Goal: Transaction & Acquisition: Purchase product/service

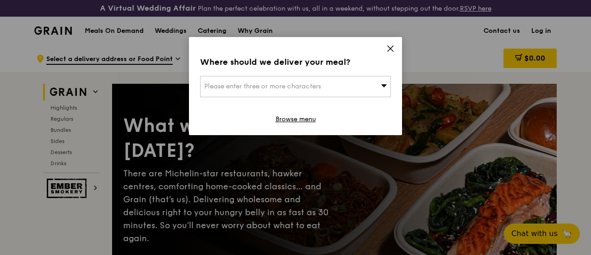
click at [370, 85] on div "Please enter three or more characters" at bounding box center [295, 86] width 191 height 21
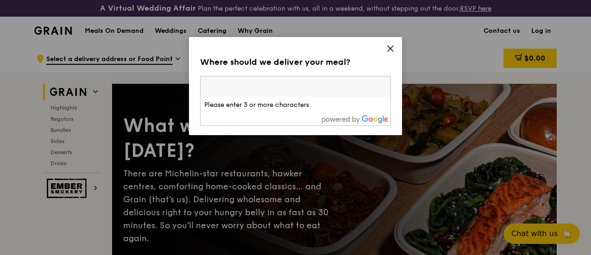
click at [254, 88] on input "search" at bounding box center [296, 86] width 190 height 20
click at [390, 48] on icon at bounding box center [391, 49] width 6 height 6
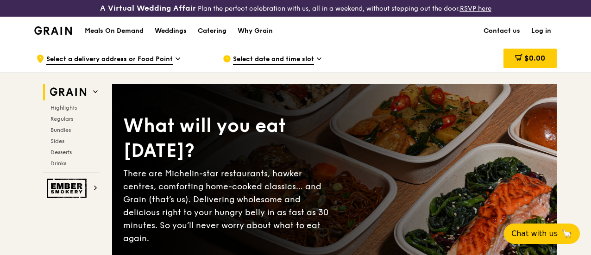
click at [274, 62] on span "Select date and time slot" at bounding box center [273, 60] width 81 height 10
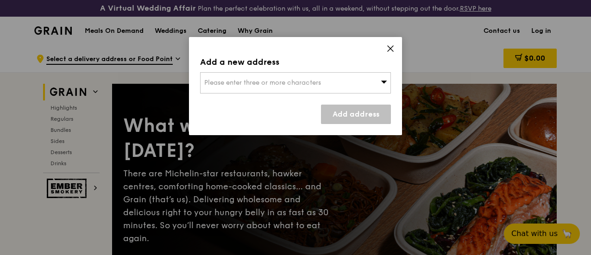
click at [306, 83] on span "Please enter three or more characters" at bounding box center [262, 83] width 117 height 8
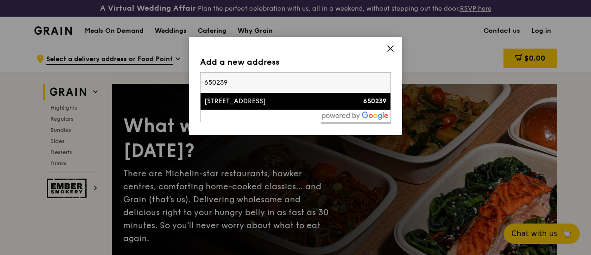
type input "650239"
click at [233, 97] on div "[STREET_ADDRESS]" at bounding box center [272, 101] width 137 height 9
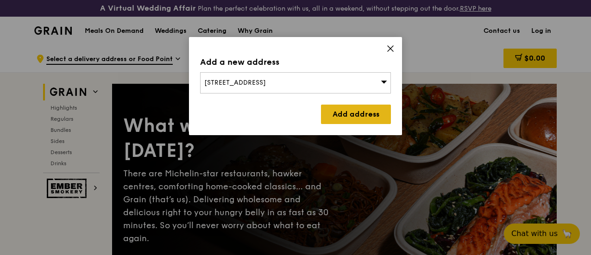
click at [338, 109] on link "Add address" at bounding box center [356, 114] width 70 height 19
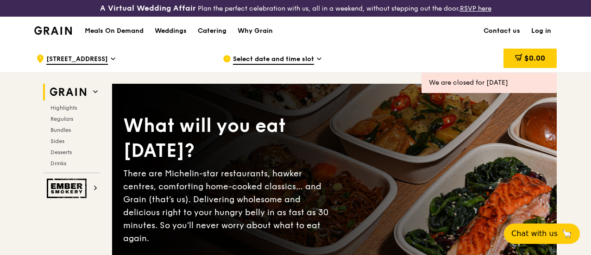
click at [115, 63] on icon at bounding box center [113, 59] width 5 height 8
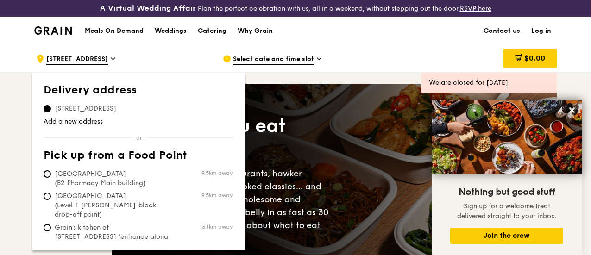
click at [151, 64] on div ".cls-1 { fill: none; stroke: #fff; stroke-linecap: round; stroke-linejoin: roun…" at bounding box center [122, 59] width 172 height 28
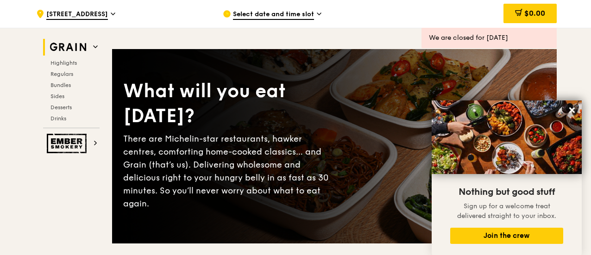
scroll to position [93, 0]
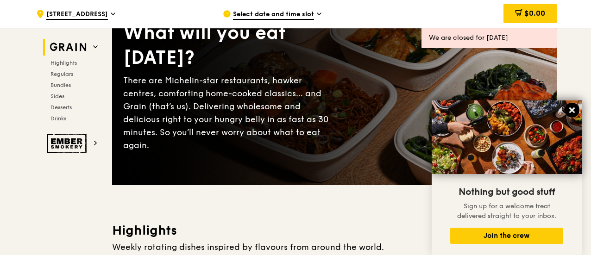
click at [568, 108] on icon at bounding box center [572, 110] width 8 height 8
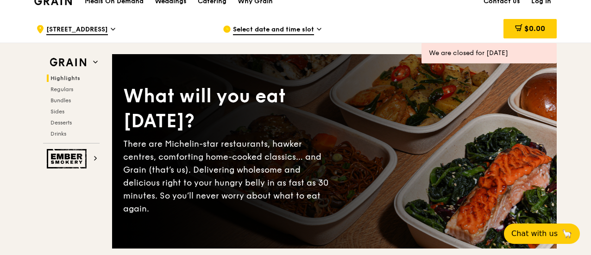
scroll to position [0, 0]
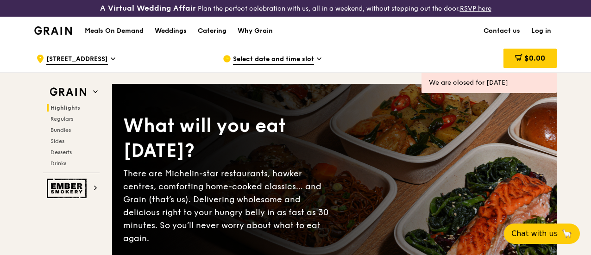
click at [146, 36] on link "Meals On Demand" at bounding box center [114, 30] width 70 height 9
click at [135, 36] on h1 "Meals On Demand" at bounding box center [114, 30] width 59 height 9
click at [213, 35] on div "Catering" at bounding box center [212, 31] width 29 height 28
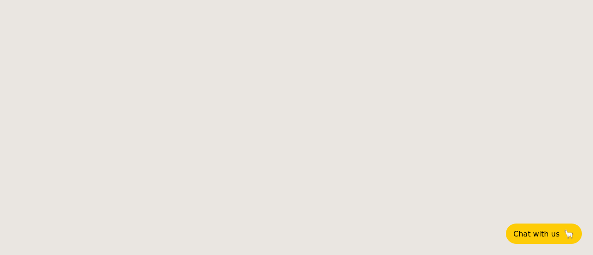
select select
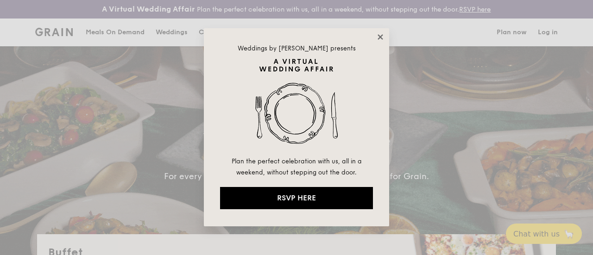
click at [381, 38] on icon at bounding box center [379, 36] width 5 height 5
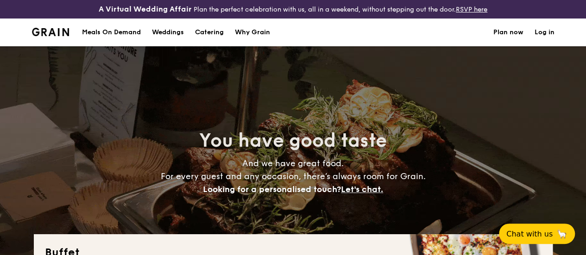
click at [107, 41] on div "Meals On Demand" at bounding box center [111, 33] width 59 height 28
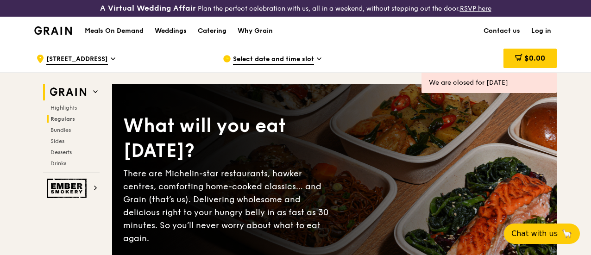
click at [64, 122] on span "Regulars" at bounding box center [62, 119] width 25 height 6
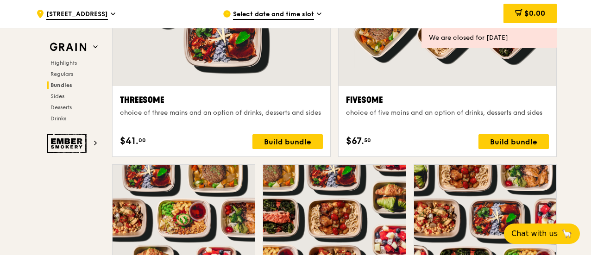
scroll to position [1828, 0]
